Goal: Information Seeking & Learning: Find specific fact

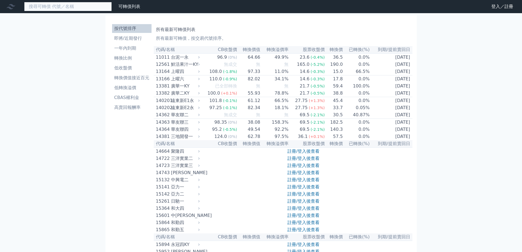
click at [81, 8] on input at bounding box center [68, 6] width 88 height 9
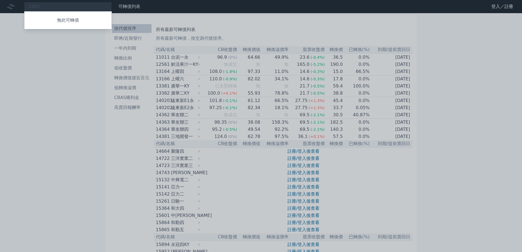
click at [81, 8] on div at bounding box center [261, 126] width 522 height 252
click at [81, 8] on div "1802 無此可轉債" at bounding box center [68, 6] width 88 height 9
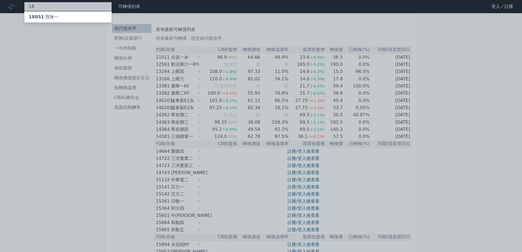
type input "1"
type input "2"
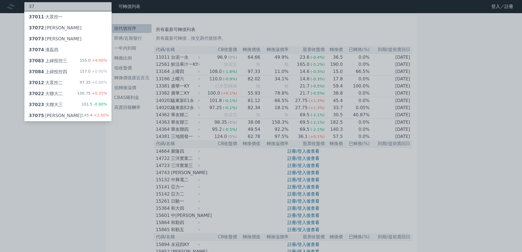
type input "3"
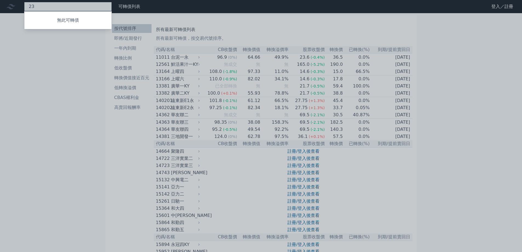
type input "2"
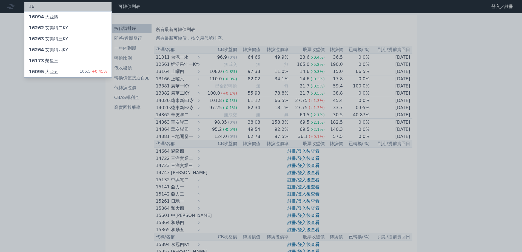
type input "1"
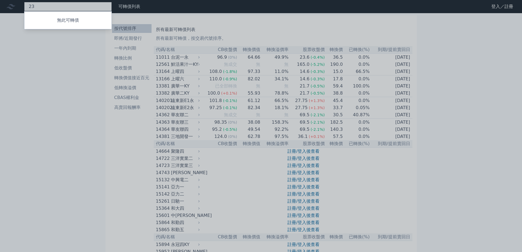
type input "2"
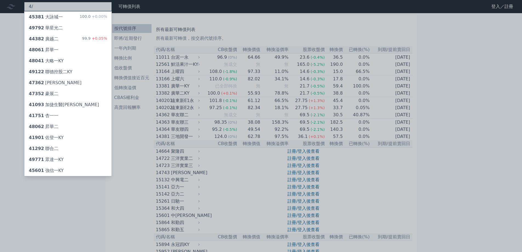
type input "4"
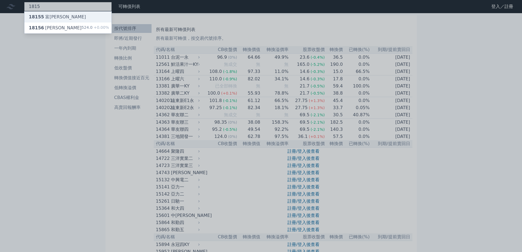
type input "1815"
click at [76, 19] on div "18155 富[PERSON_NAME]" at bounding box center [67, 17] width 87 height 11
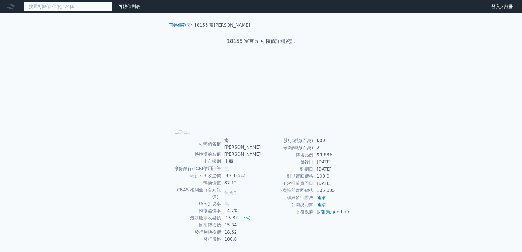
click at [86, 6] on input at bounding box center [68, 6] width 88 height 9
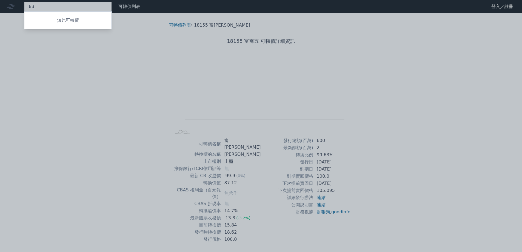
type input "8"
type input "3"
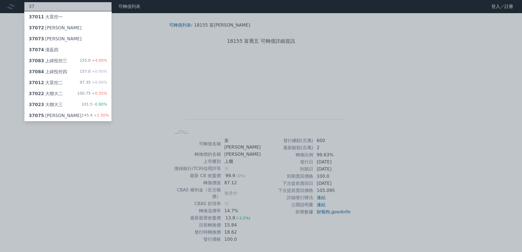
type input "3"
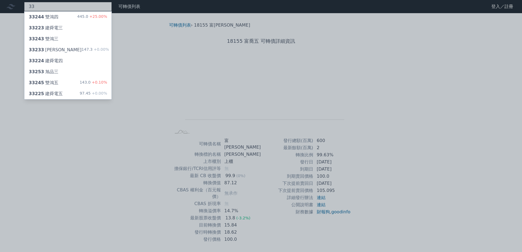
type input "3"
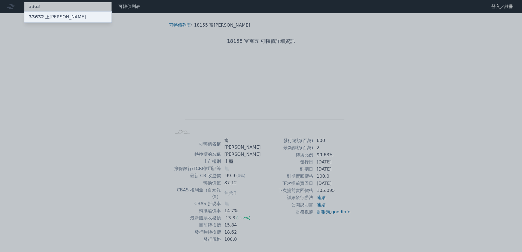
type input "3363"
click at [84, 12] on div "33632 上[PERSON_NAME]" at bounding box center [67, 17] width 87 height 11
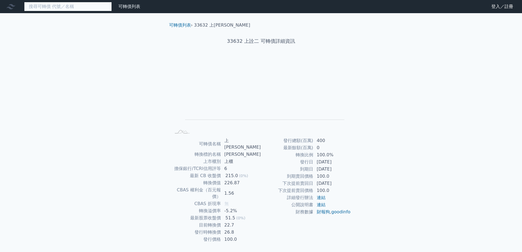
click at [79, 4] on input at bounding box center [68, 6] width 88 height 9
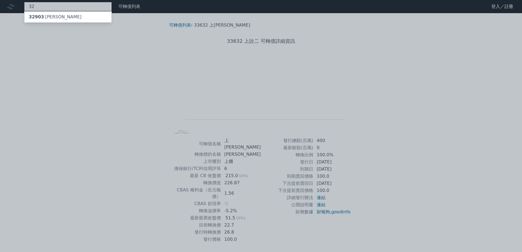
type input "3"
type input "8"
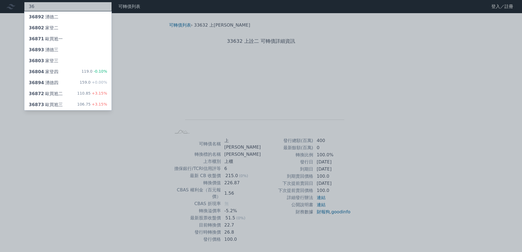
type input "3"
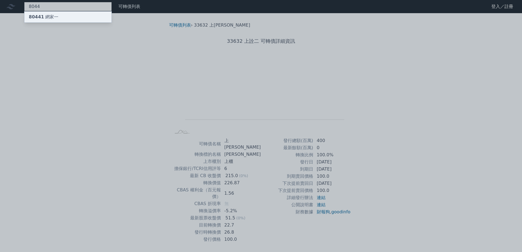
type input "8044"
click at [79, 13] on div "80441 網家一" at bounding box center [67, 17] width 87 height 11
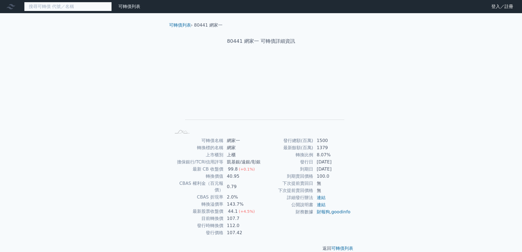
click at [78, 8] on input at bounding box center [68, 6] width 88 height 9
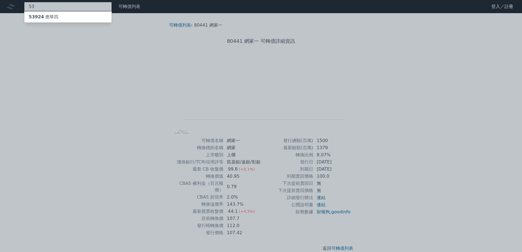
type input "5"
type input "6175"
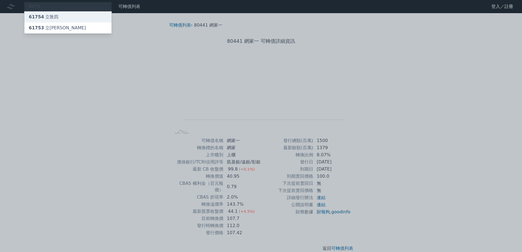
click at [76, 17] on div "61754 立敦四" at bounding box center [67, 17] width 87 height 11
click at [50, 5] on div at bounding box center [261, 126] width 522 height 252
drag, startPoint x: 50, startPoint y: 5, endPoint x: 12, endPoint y: 9, distance: 38.1
click at [24, 9] on div "6175 61754 立敦四 61753 立敦三" at bounding box center [68, 6] width 88 height 9
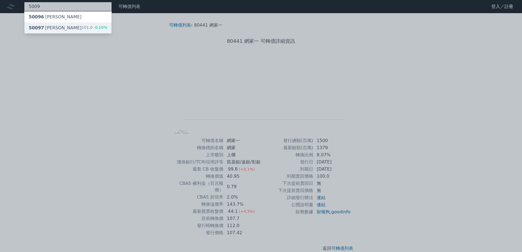
type input "5009"
click at [44, 27] on div "50097 [PERSON_NAME]" at bounding box center [55, 28] width 53 height 7
